Goal: Find specific page/section: Find specific page/section

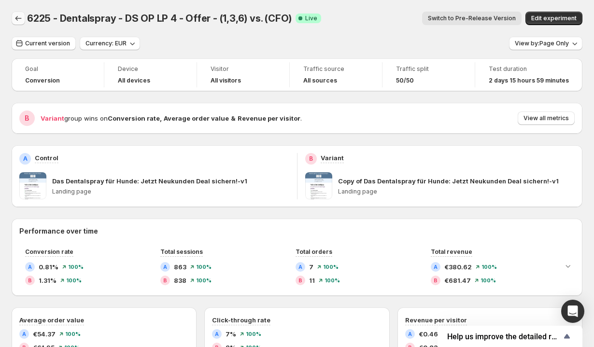
click at [18, 16] on icon "Back" at bounding box center [19, 19] width 10 height 10
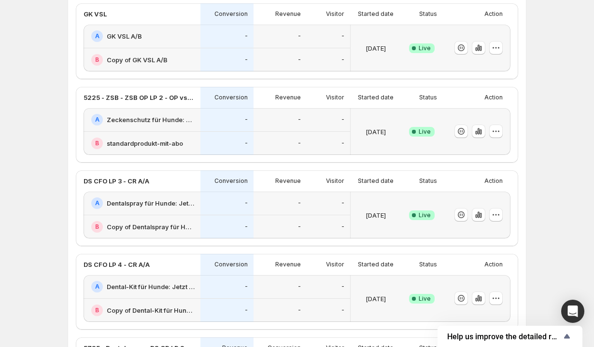
scroll to position [549, 0]
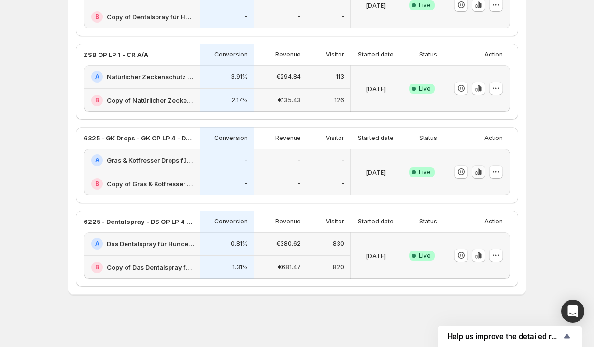
click at [476, 176] on icon "button" at bounding box center [479, 172] width 10 height 10
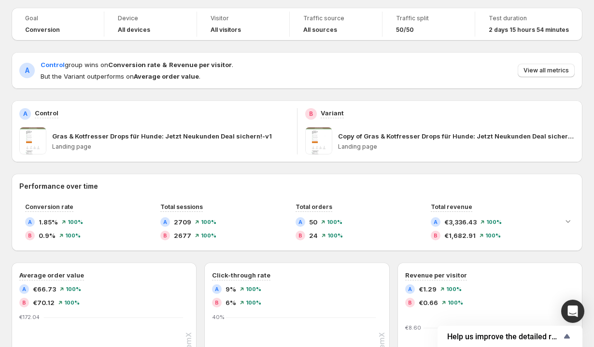
scroll to position [51, 0]
